Goal: Task Accomplishment & Management: Manage account settings

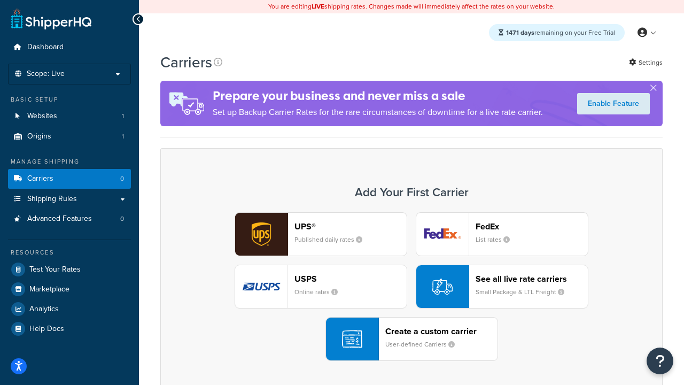
click at [412, 286] on div "UPS® Published daily rates FedEx List rates USPS Online rates See all live rate…" at bounding box center [412, 286] width 480 height 149
click at [532, 226] on header "FedEx" at bounding box center [532, 226] width 112 height 10
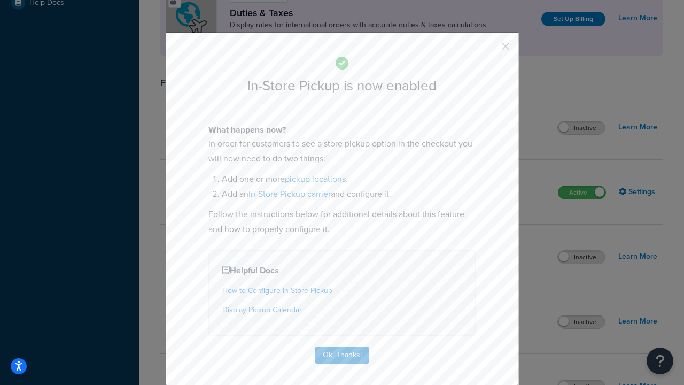
click at [490, 50] on button "button" at bounding box center [489, 50] width 3 height 3
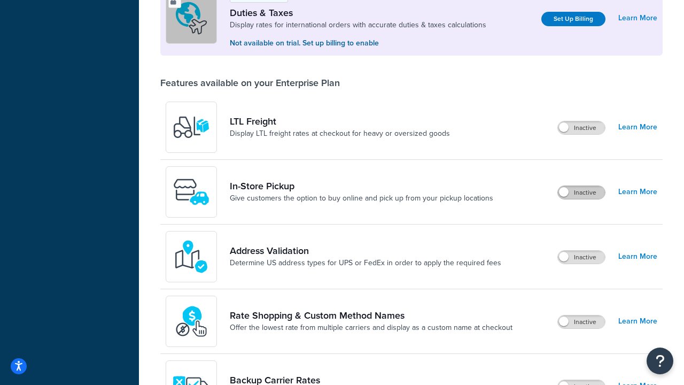
scroll to position [326, 0]
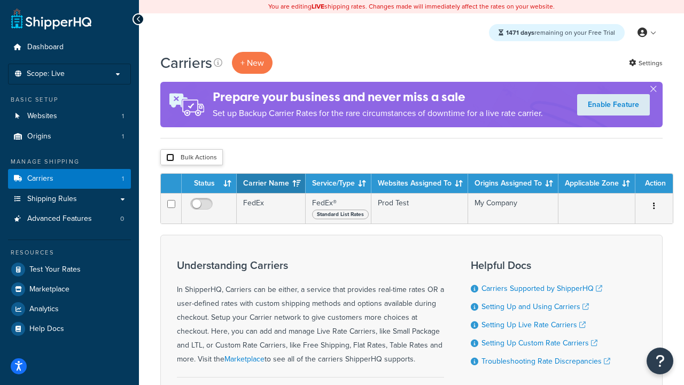
click at [170, 158] on input "checkbox" at bounding box center [170, 157] width 8 height 8
checkbox input "true"
click at [0, 0] on button "Delete" at bounding box center [0, 0] width 0 height 0
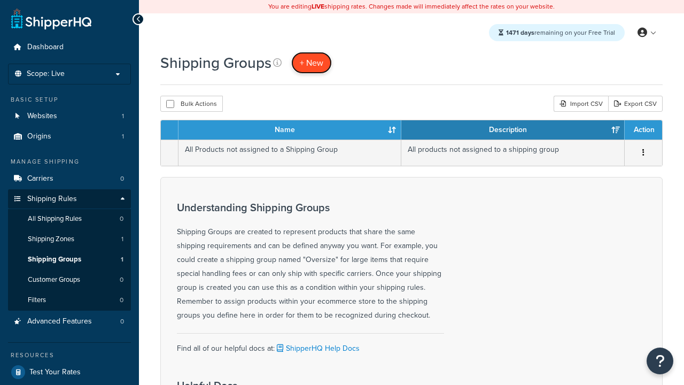
click at [312, 63] on span "+ New" at bounding box center [312, 63] width 24 height 12
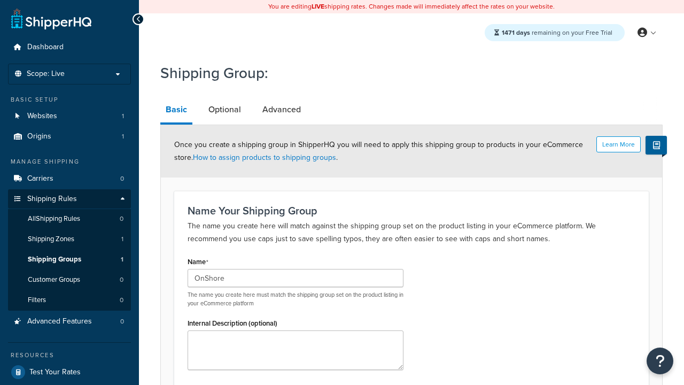
type input "OnShore"
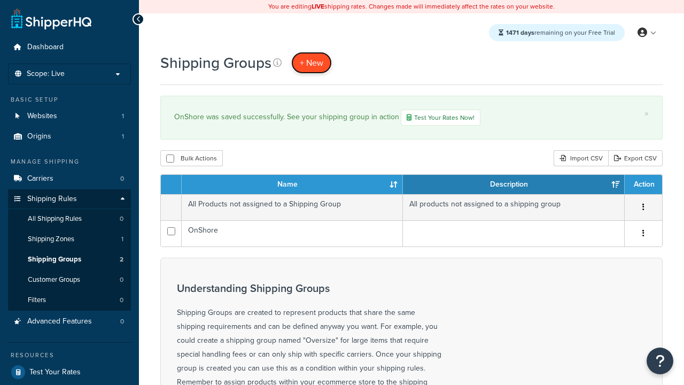
click at [312, 63] on span "+ New" at bounding box center [312, 63] width 24 height 12
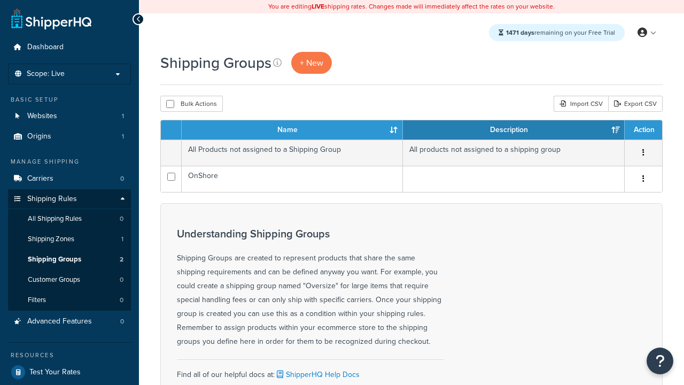
click at [292, 130] on th "Name" at bounding box center [292, 129] width 221 height 19
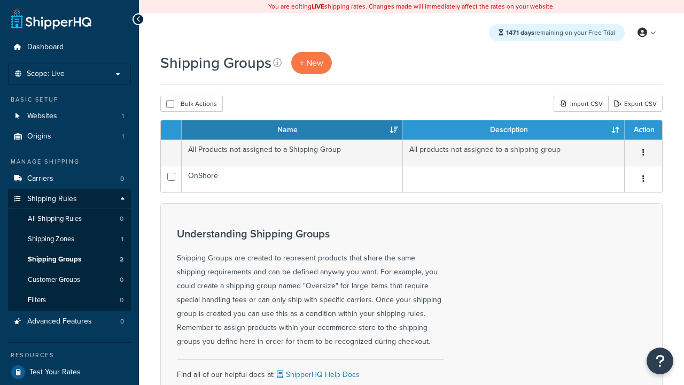
click at [292, 130] on th "Name" at bounding box center [292, 129] width 221 height 19
click at [514, 130] on th "Description" at bounding box center [514, 129] width 222 height 19
click at [643, 130] on th "Action" at bounding box center [643, 129] width 37 height 19
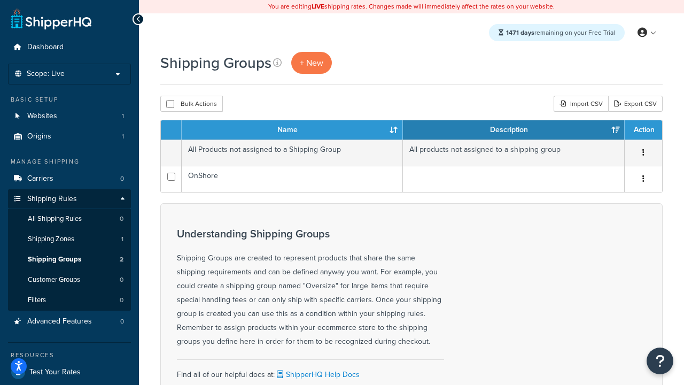
click at [643, 130] on th "Action" at bounding box center [643, 129] width 37 height 19
click at [277, 63] on icon at bounding box center [277, 62] width 9 height 9
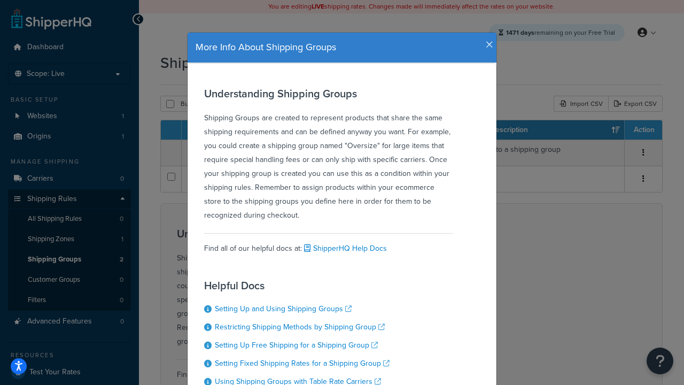
click at [487, 41] on icon "button" at bounding box center [489, 45] width 7 height 10
